Goal: Task Accomplishment & Management: Complete application form

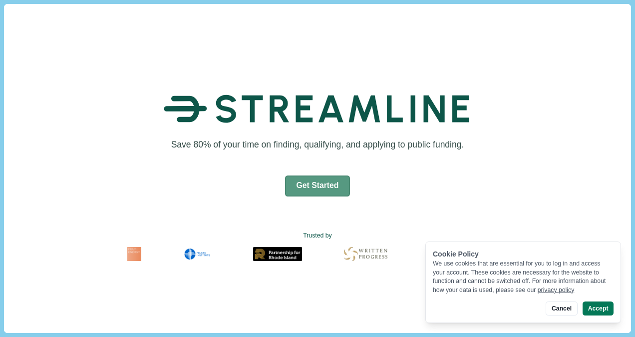
click at [300, 188] on button "Get Started" at bounding box center [317, 185] width 65 height 21
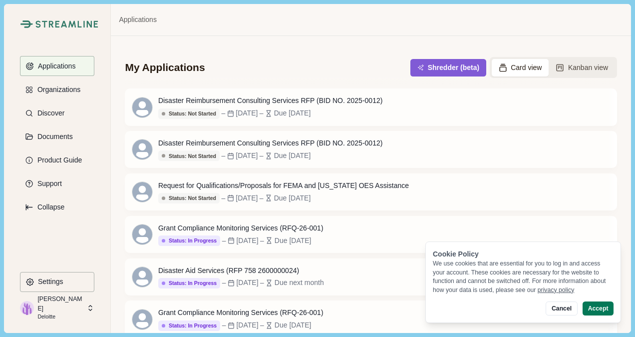
scroll to position [309, 0]
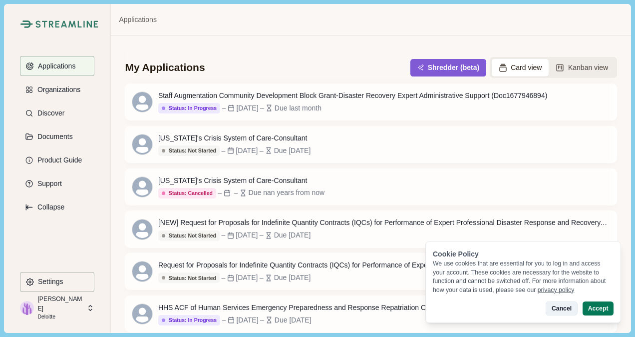
click at [557, 296] on button "Cancel" at bounding box center [561, 308] width 31 height 14
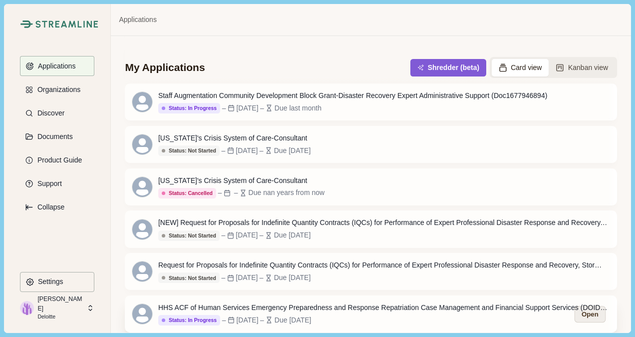
click at [580, 296] on button "Open" at bounding box center [589, 313] width 31 height 16
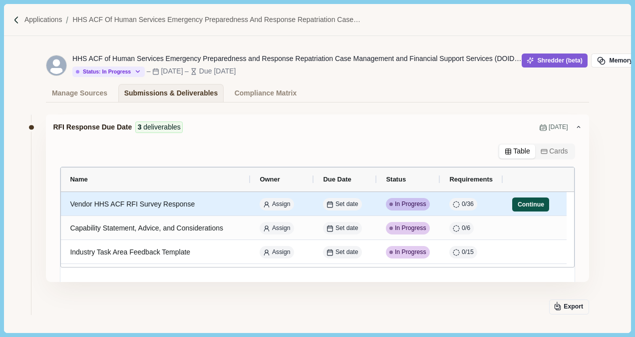
click at [533, 201] on button "Continue" at bounding box center [530, 204] width 37 height 14
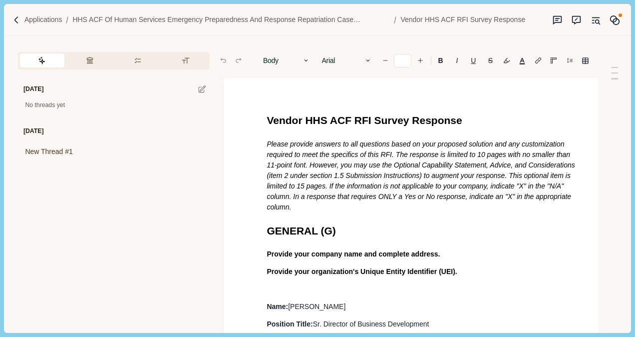
type input "**"
click at [23, 13] on div "Applications HHS ACF of Human Services Emergency Preparedness and Response Repa…" at bounding box center [317, 20] width 627 height 32
click at [24, 17] on div "Applications HHS ACF of Human Services Emergency Preparedness and Response Repa…" at bounding box center [317, 20] width 627 height 32
click at [16, 22] on img at bounding box center [16, 20] width 8 height 8
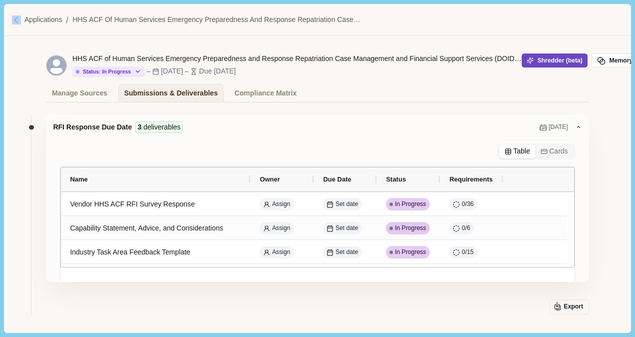
click at [532, 66] on button "Shredder (beta)" at bounding box center [555, 60] width 66 height 14
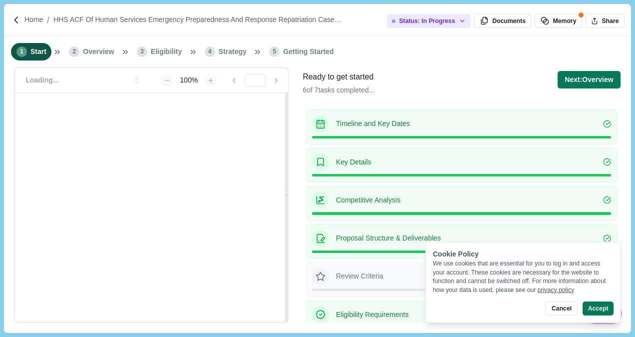
click at [561, 306] on button "Cancel" at bounding box center [561, 308] width 31 height 14
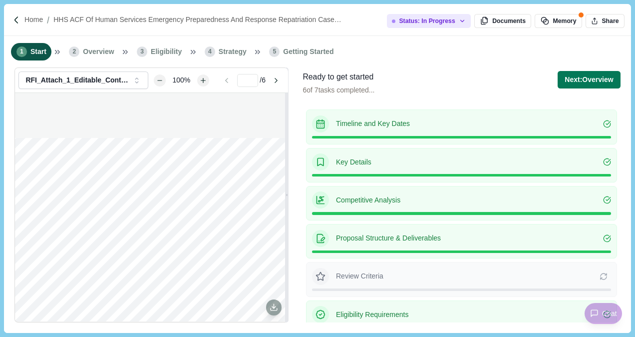
scroll to position [48, 0]
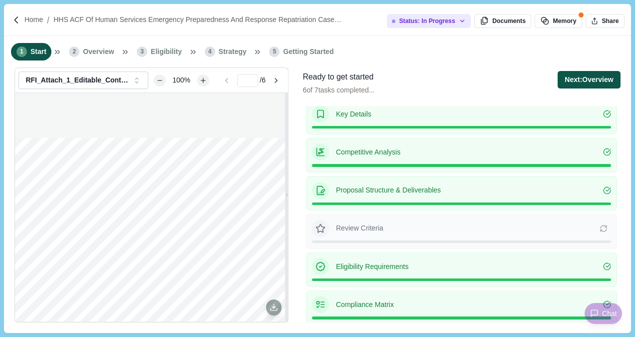
click at [618, 83] on button "Next: Overview" at bounding box center [589, 79] width 62 height 17
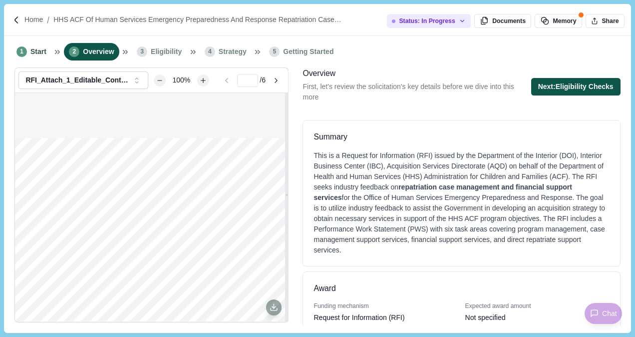
click at [594, 88] on button "Next: Eligibility Checks" at bounding box center [575, 86] width 89 height 17
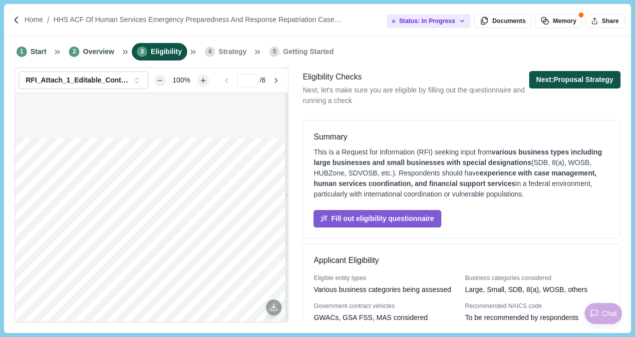
click at [588, 79] on button "Next: Proposal Strategy" at bounding box center [574, 79] width 91 height 17
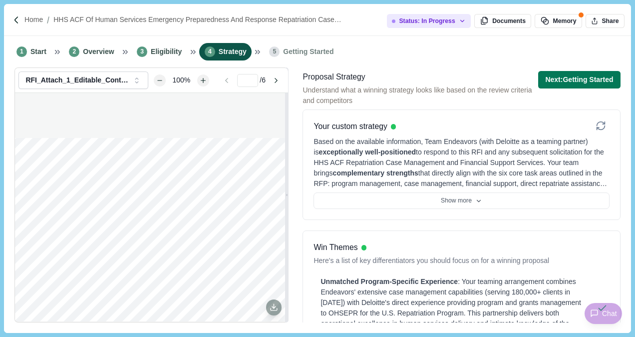
click at [588, 79] on button "Next: Getting Started" at bounding box center [579, 79] width 82 height 17
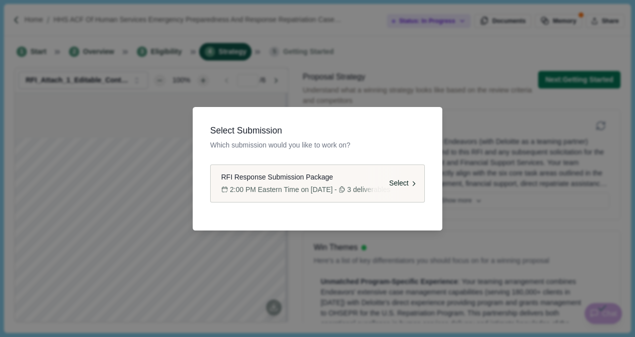
click at [274, 191] on span "2:00 PM Eastern Time on 06/03/2025" at bounding box center [281, 189] width 103 height 10
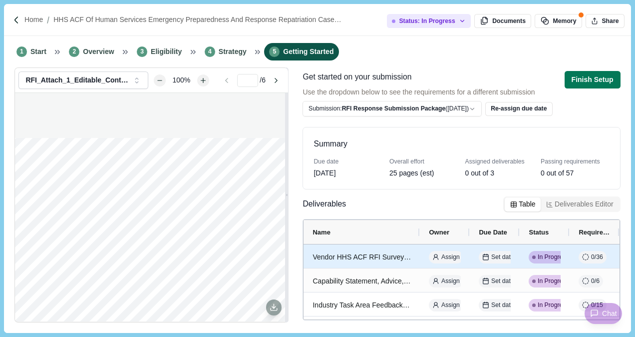
click at [357, 252] on div "Vendor HHS ACF RFI Survey Response" at bounding box center [362, 256] width 98 height 19
select select "********"
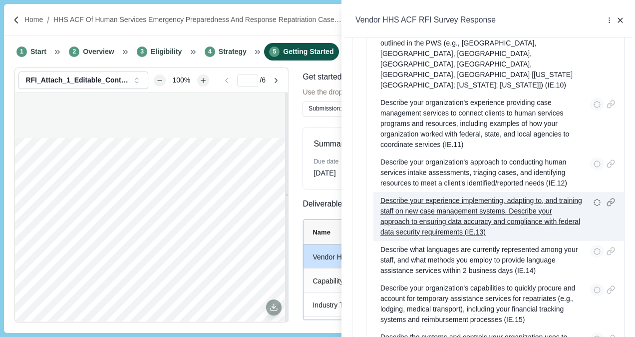
scroll to position [999, 0]
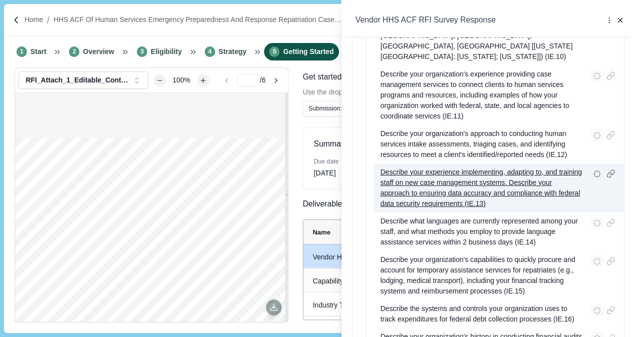
click at [466, 185] on p "Describe your experience implementing, adapting to, and training staff on new c…" at bounding box center [482, 188] width 203 height 42
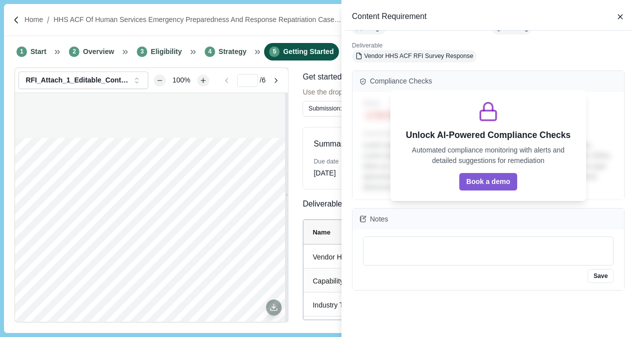
scroll to position [0, 0]
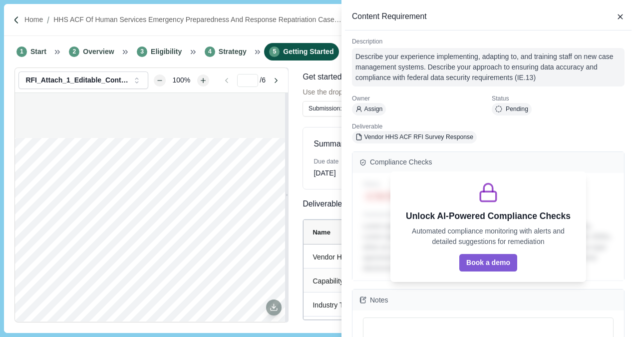
click at [454, 69] on div "Describe your experience implementing, adapting to, and training staff on new c…" at bounding box center [489, 66] width 266 height 31
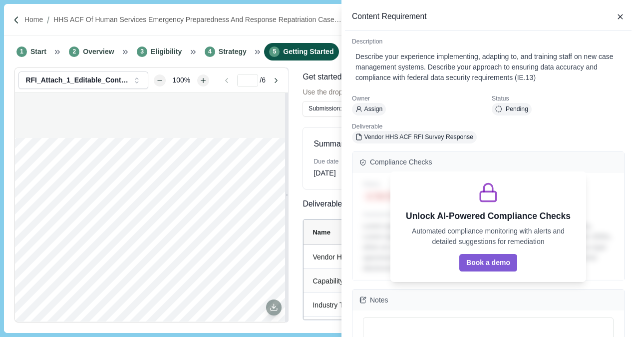
click at [619, 16] on icon "button" at bounding box center [620, 16] width 9 height 9
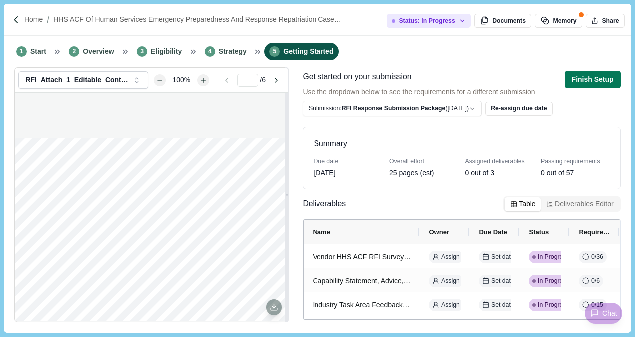
click at [581, 208] on button "Deliverables Editor" at bounding box center [580, 204] width 78 height 14
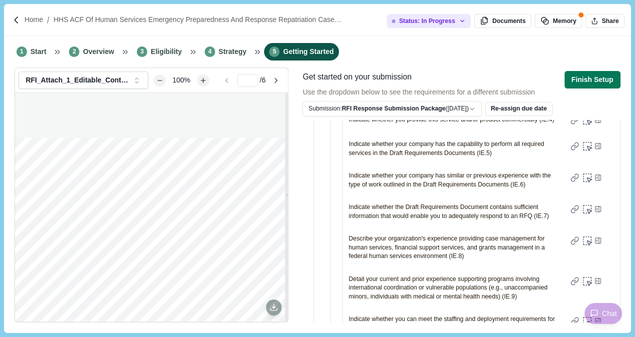
scroll to position [949, 0]
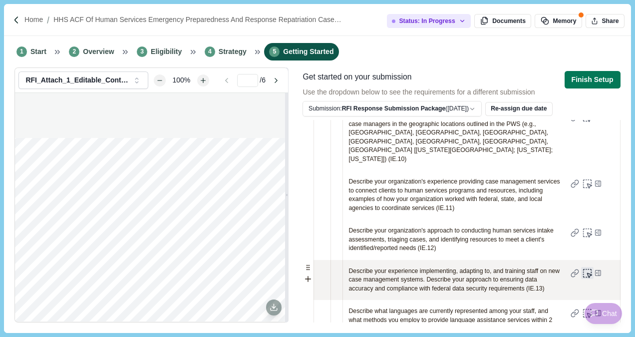
click at [582, 274] on icon at bounding box center [587, 273] width 10 height 10
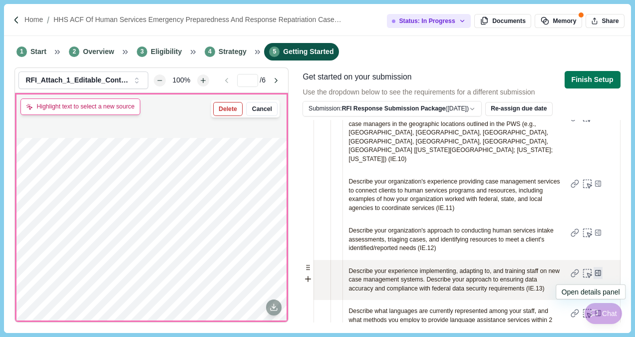
click at [594, 276] on icon at bounding box center [598, 273] width 9 height 12
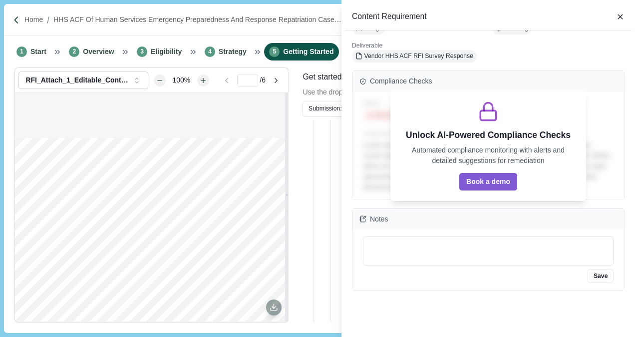
scroll to position [0, 0]
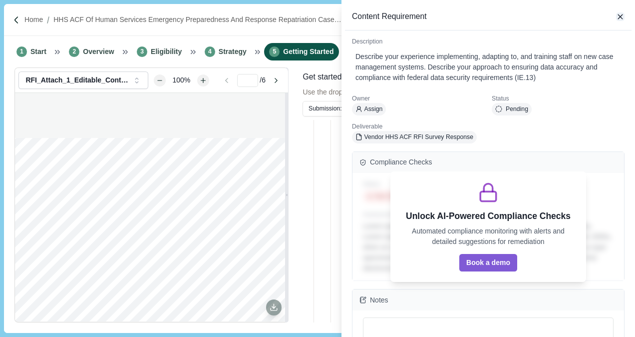
click at [617, 16] on icon "button" at bounding box center [620, 16] width 9 height 9
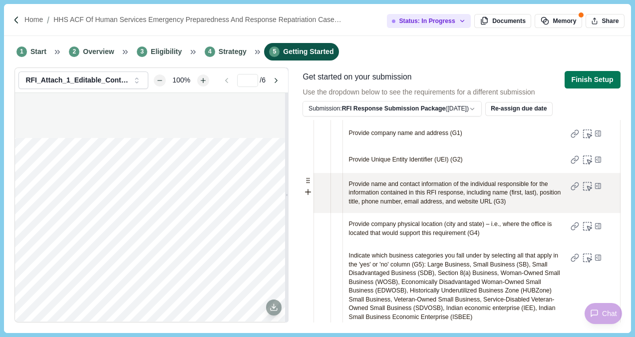
scroll to position [200, 0]
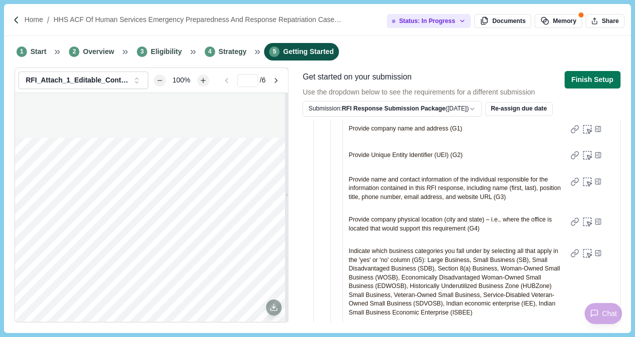
click at [460, 105] on html "Home HHS ACF of Human Services Emergency Preparedness and Response Repatriation…" at bounding box center [317, 168] width 635 height 337
click at [591, 83] on html "Home HHS ACF of Human Services Emergency Preparedness and Response Repatriation…" at bounding box center [317, 168] width 635 height 337
click at [591, 78] on button "Finish Setup" at bounding box center [593, 79] width 56 height 17
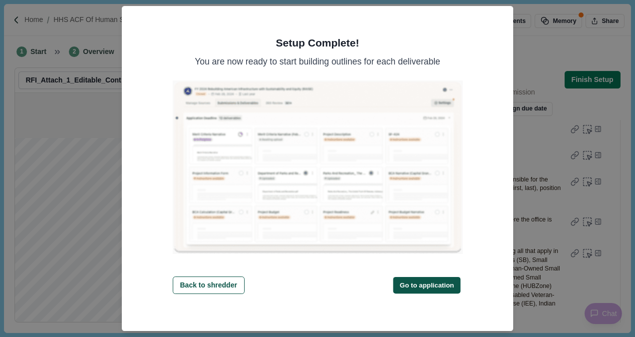
click at [412, 281] on button "Go to application" at bounding box center [427, 285] width 67 height 16
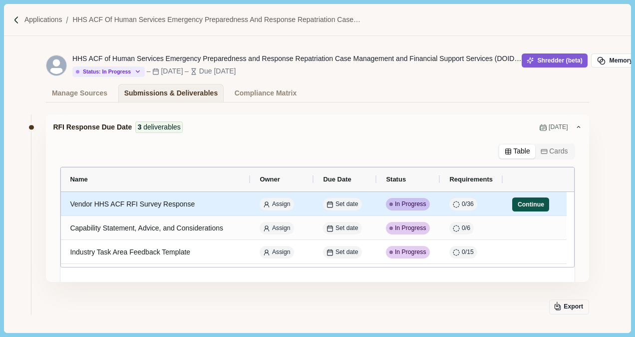
click at [541, 199] on button "Continue" at bounding box center [530, 204] width 37 height 14
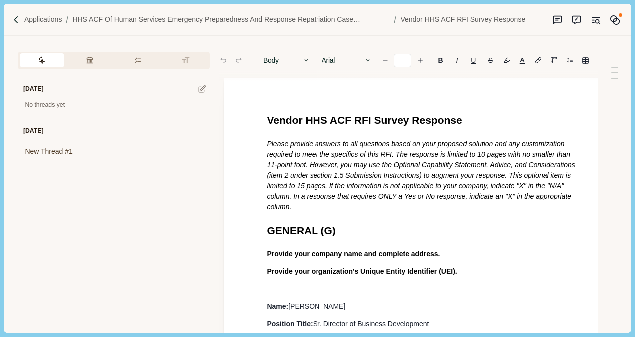
type input "**"
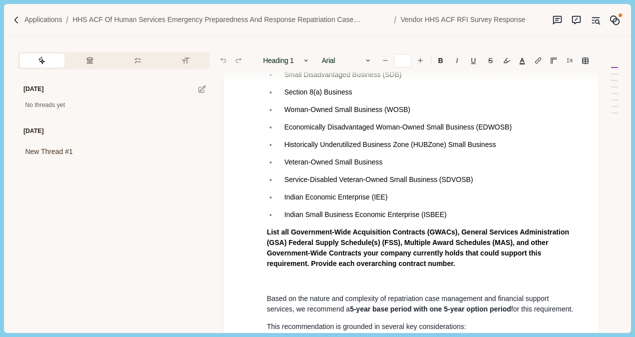
scroll to position [449, 0]
